Goal: Obtain resource: Obtain resource

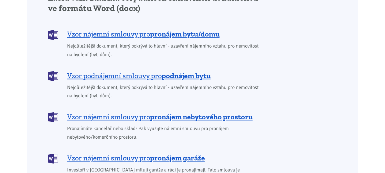
scroll to position [582, 0]
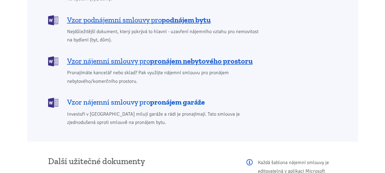
click at [138, 97] on span "Vzor nájemní smlouvy pro pronájem garáže" at bounding box center [136, 102] width 138 height 10
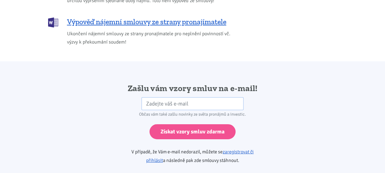
scroll to position [1022, 0]
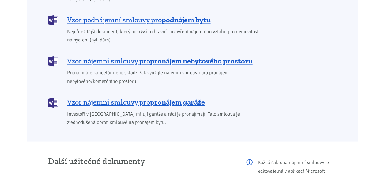
scroll to position [612, 0]
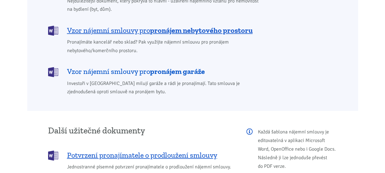
click at [140, 66] on span "Vzor nájemní smlouvy pro pronájem garáže" at bounding box center [136, 71] width 138 height 10
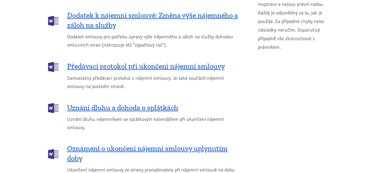
scroll to position [716, 0]
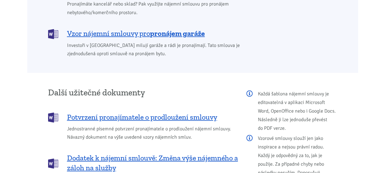
scroll to position [612, 0]
